Goal: Navigation & Orientation: Find specific page/section

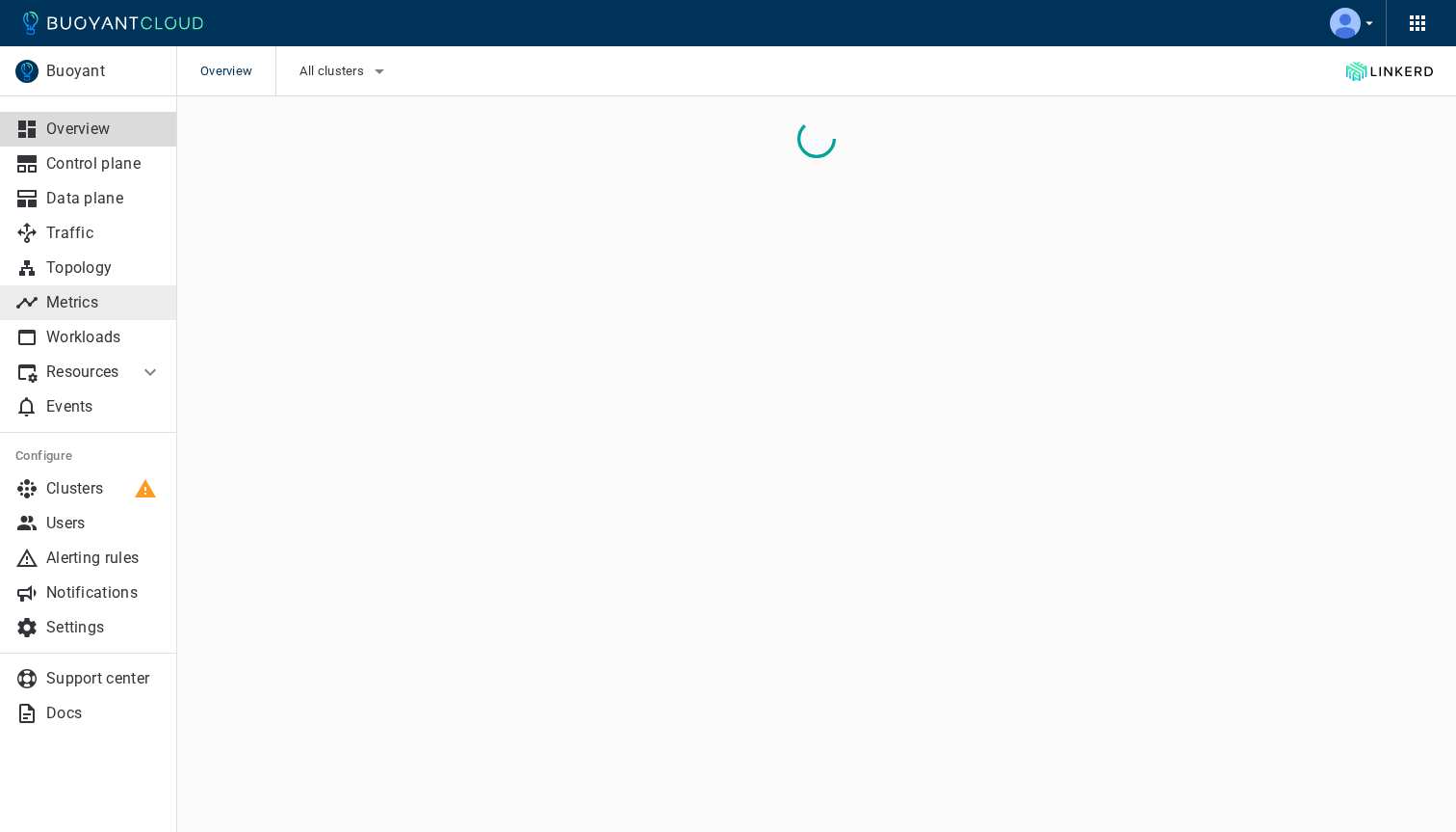
click at [83, 291] on link "Metrics" at bounding box center [88, 302] width 178 height 34
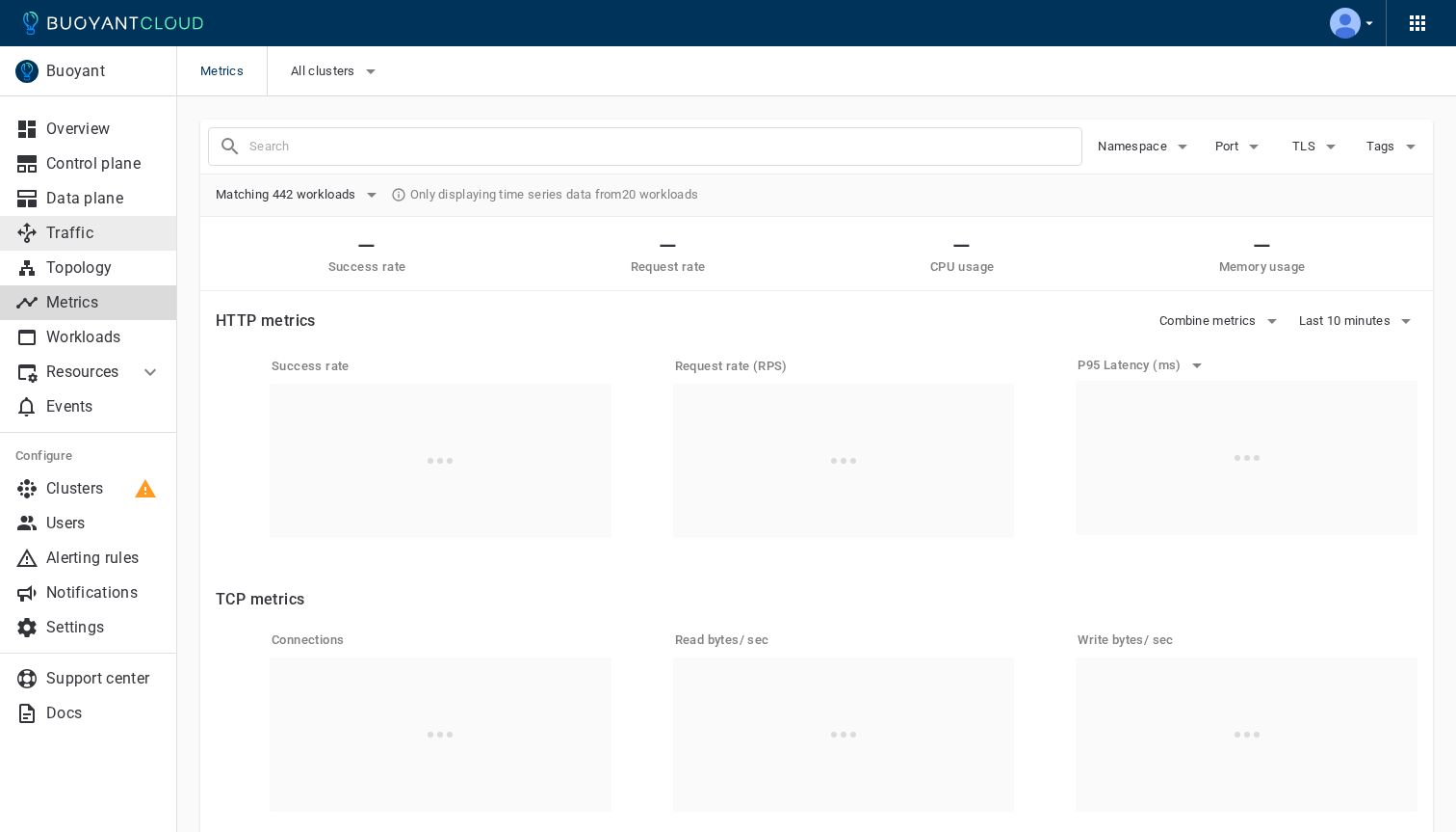
click at [79, 235] on p "Traffic" at bounding box center [104, 234] width 116 height 20
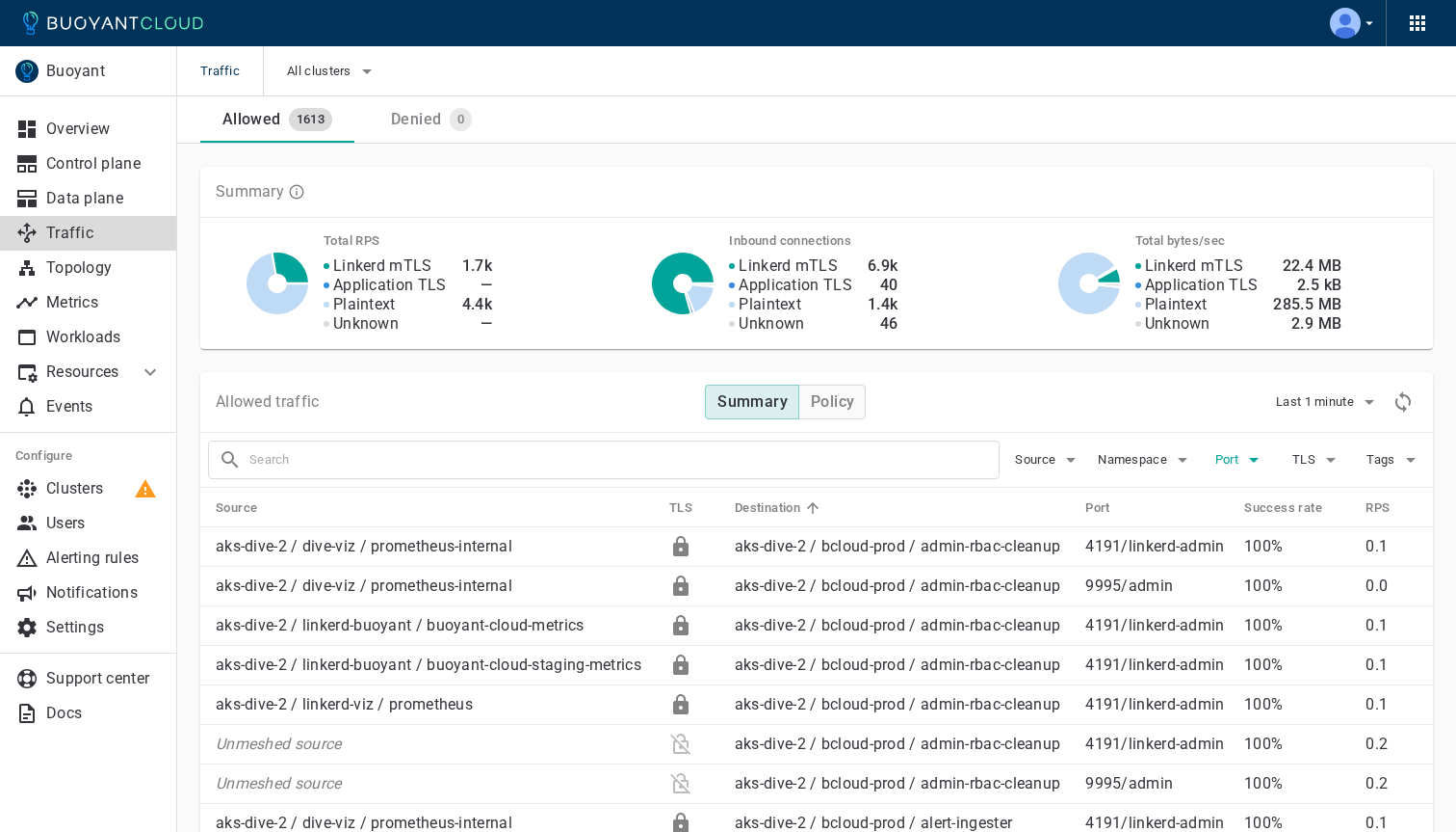
click at [1232, 463] on span "Port" at bounding box center [1228, 460] width 27 height 16
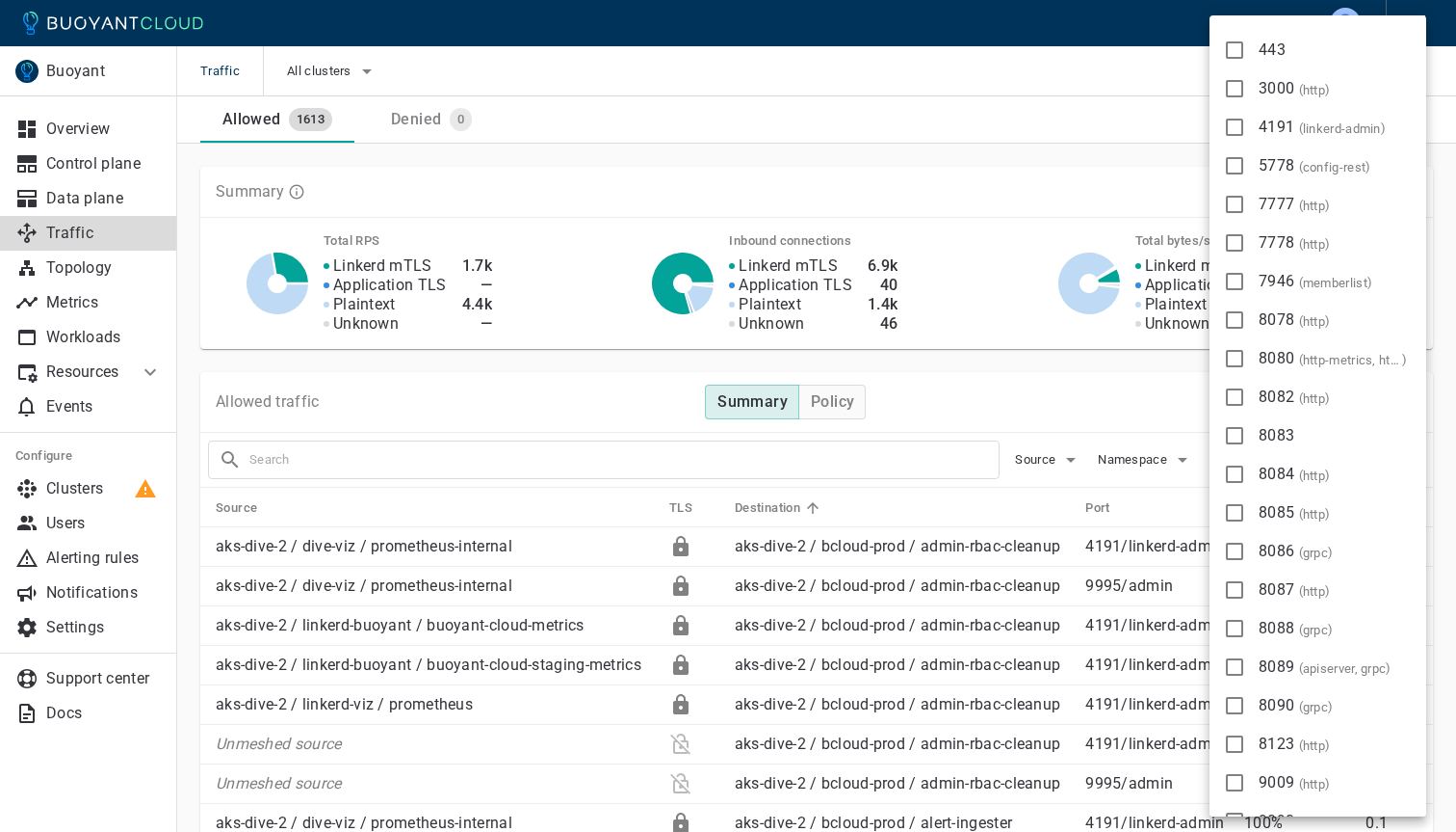
click at [1127, 409] on div at bounding box center [728, 416] width 1456 height 832
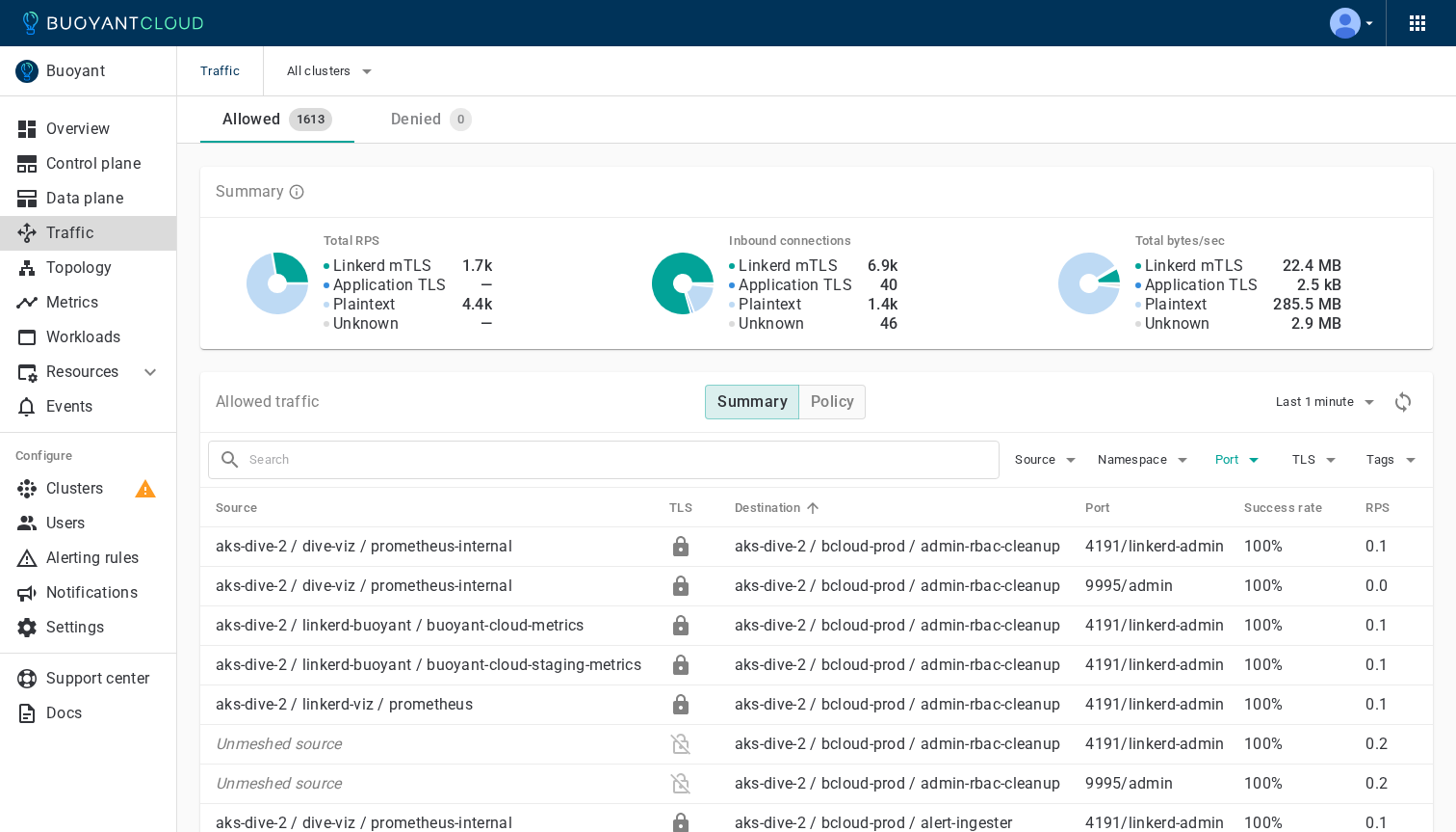
click at [1237, 468] on button "Port" at bounding box center [1240, 459] width 62 height 28
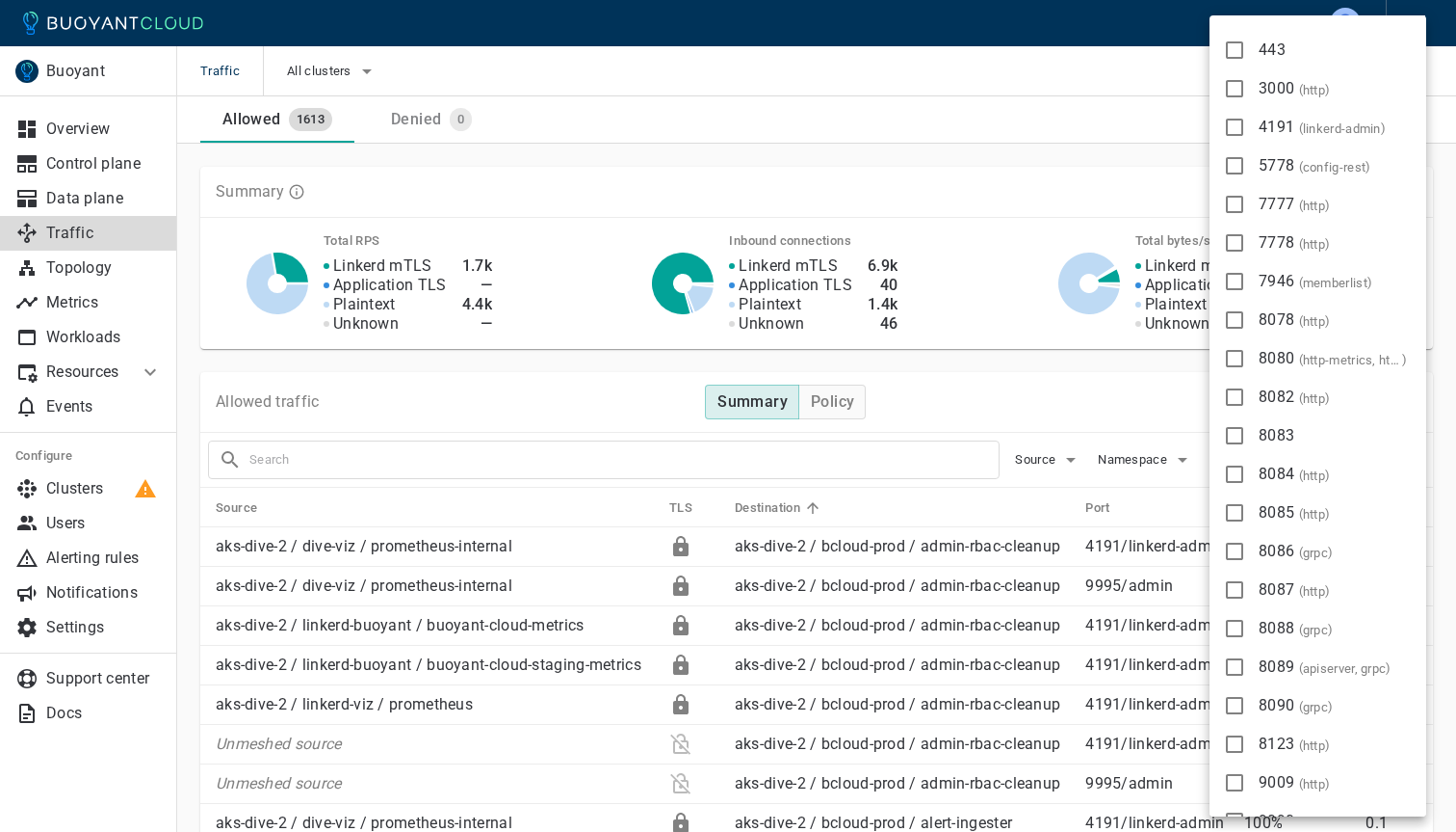
click at [1016, 125] on div at bounding box center [728, 416] width 1456 height 832
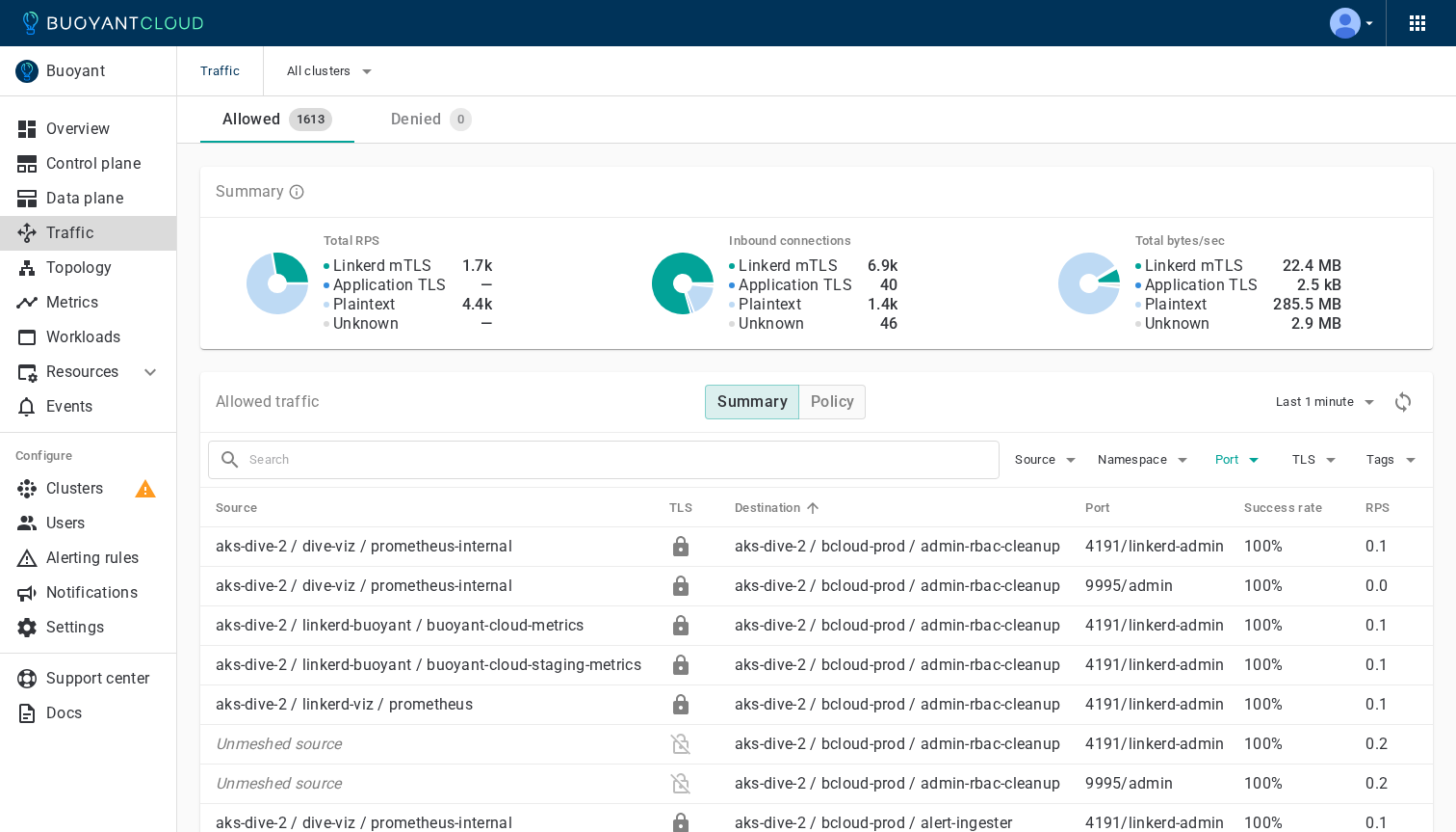
click at [1235, 462] on span "Port" at bounding box center [1228, 460] width 27 height 16
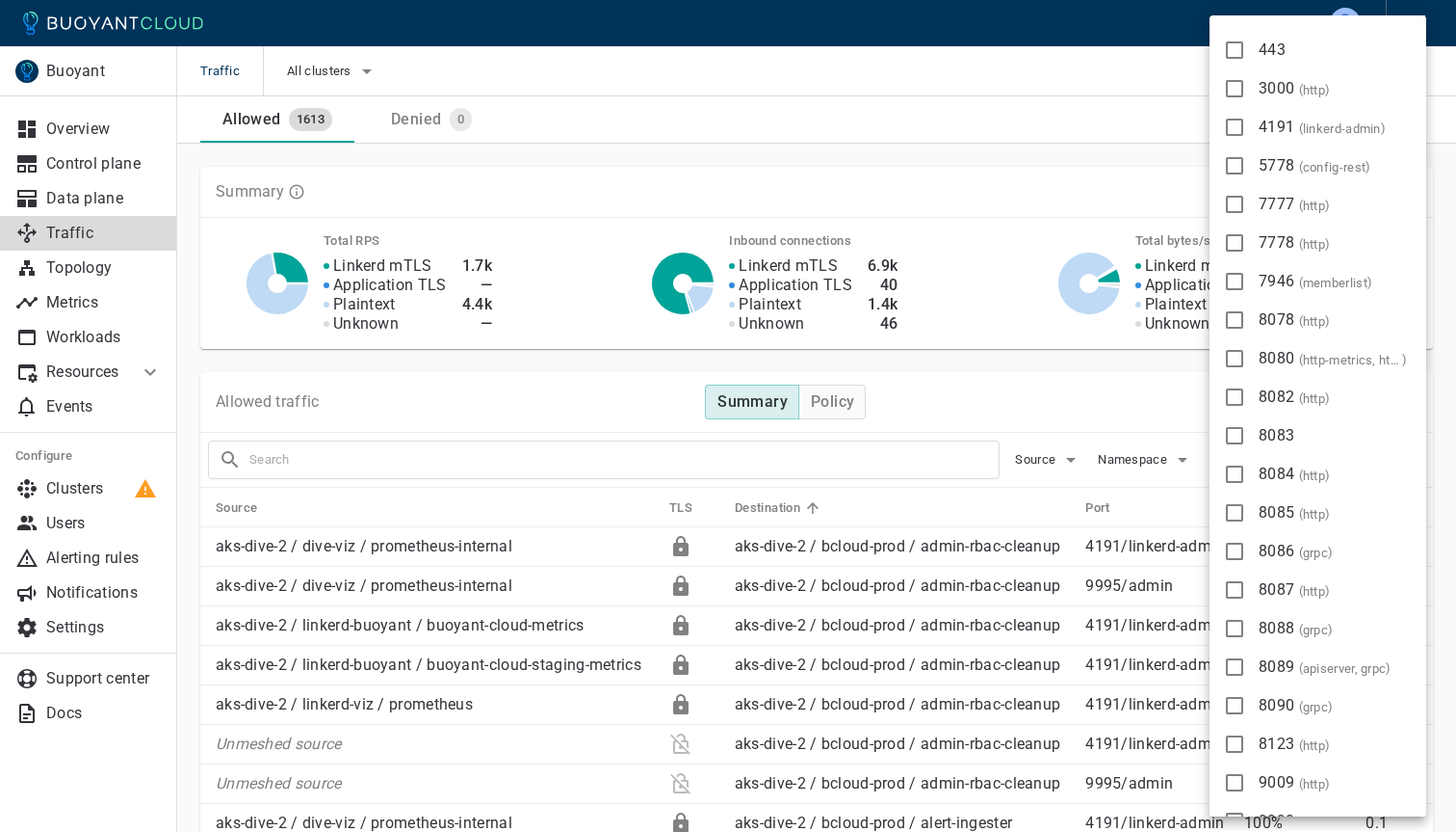
click at [1032, 125] on div at bounding box center [728, 416] width 1456 height 832
